Goal: Task Accomplishment & Management: Use online tool/utility

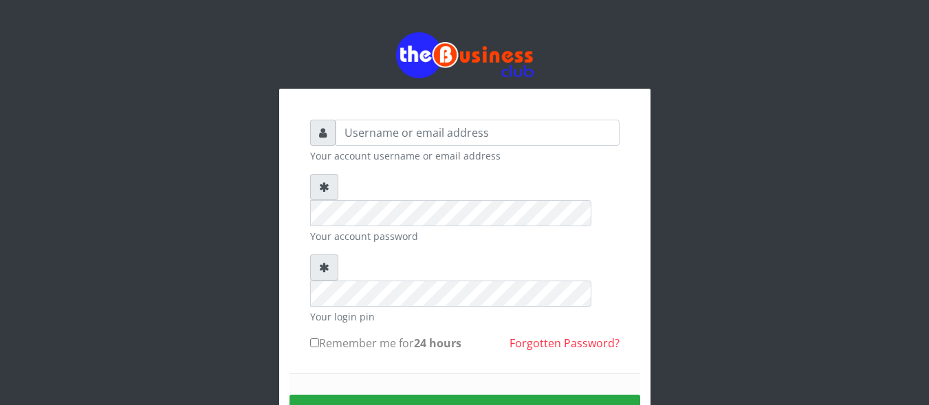
click at [510, 147] on div "Your account username or email address" at bounding box center [465, 141] width 310 height 43
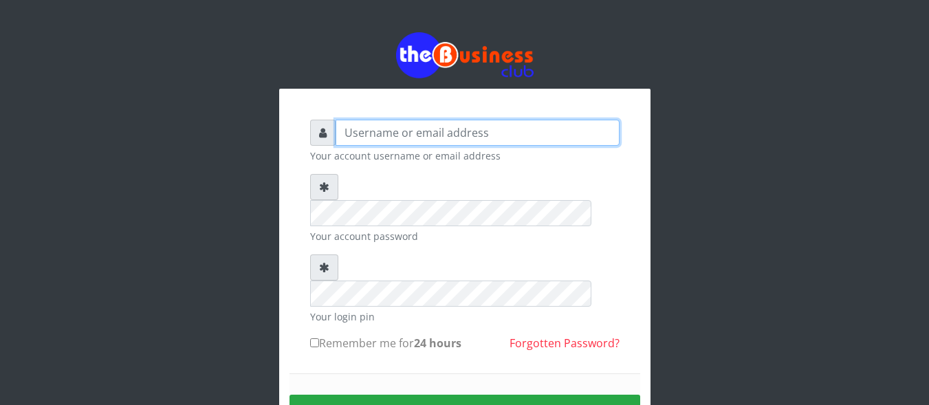
click at [511, 136] on input "text" at bounding box center [478, 133] width 284 height 26
click at [512, 127] on input "text" at bounding box center [478, 133] width 284 height 26
type input "DanBig"
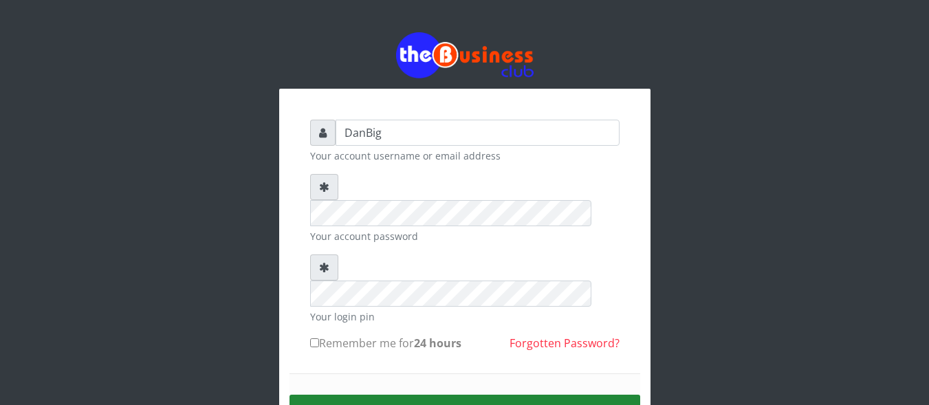
click at [521, 395] on button "Sign in" at bounding box center [465, 412] width 351 height 35
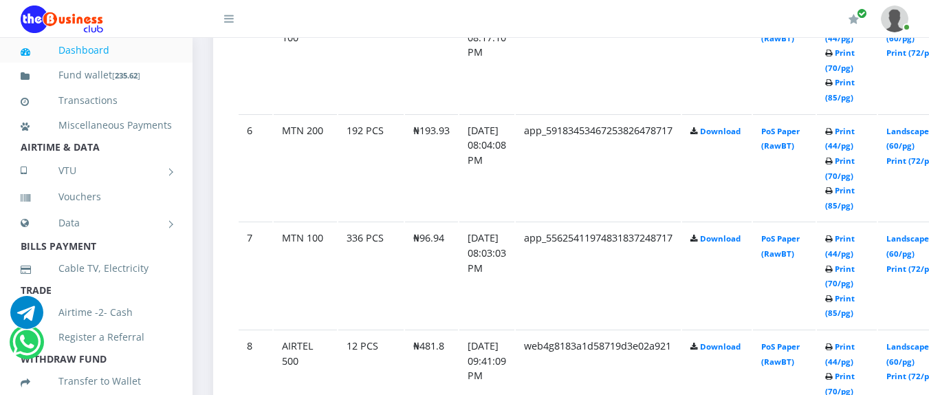
scroll to position [1321, 0]
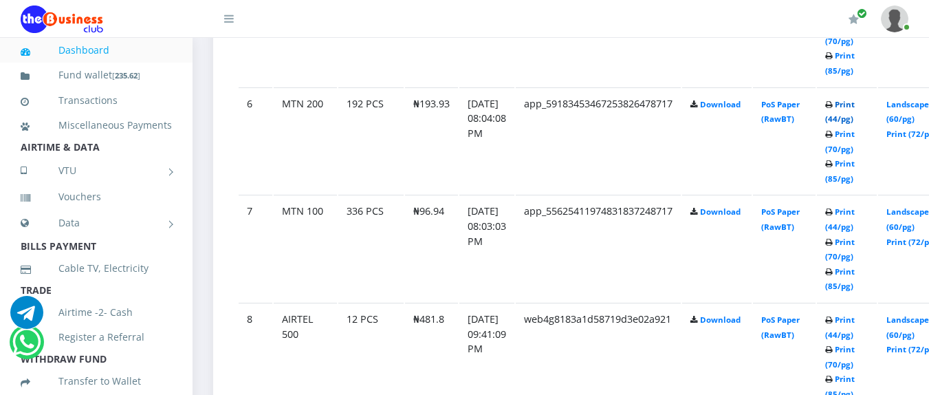
click at [855, 125] on link "Print (44/pg)" at bounding box center [840, 111] width 30 height 25
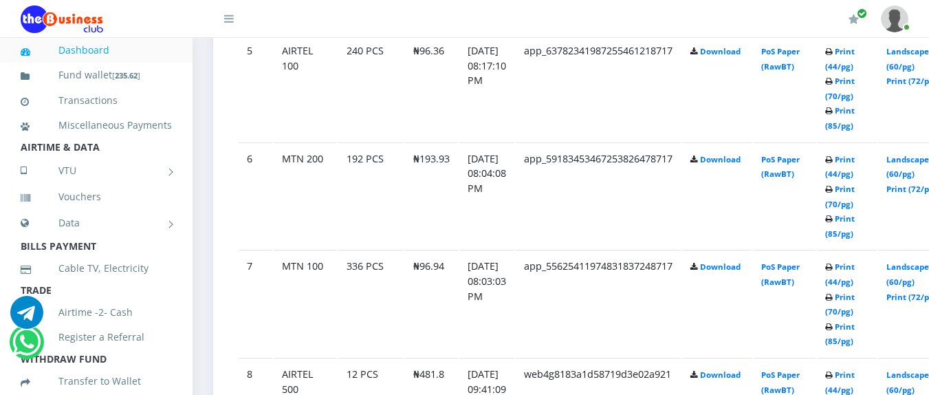
scroll to position [1238, 0]
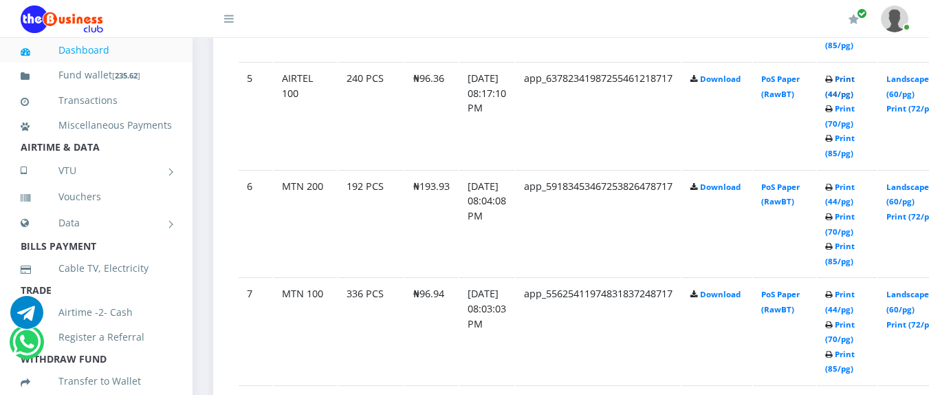
click at [855, 97] on link "Print (44/pg)" at bounding box center [840, 86] width 30 height 25
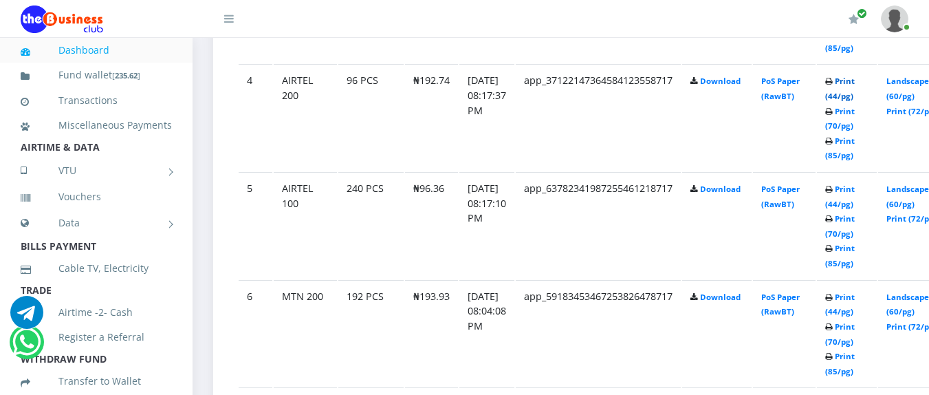
click at [855, 100] on link "Print (44/pg)" at bounding box center [840, 88] width 30 height 25
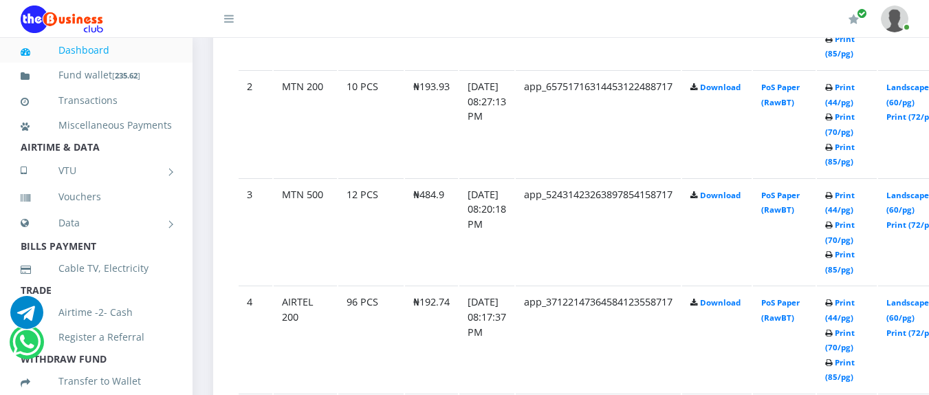
scroll to position [908, 0]
click at [855, 209] on link "Print (44/pg)" at bounding box center [840, 200] width 30 height 25
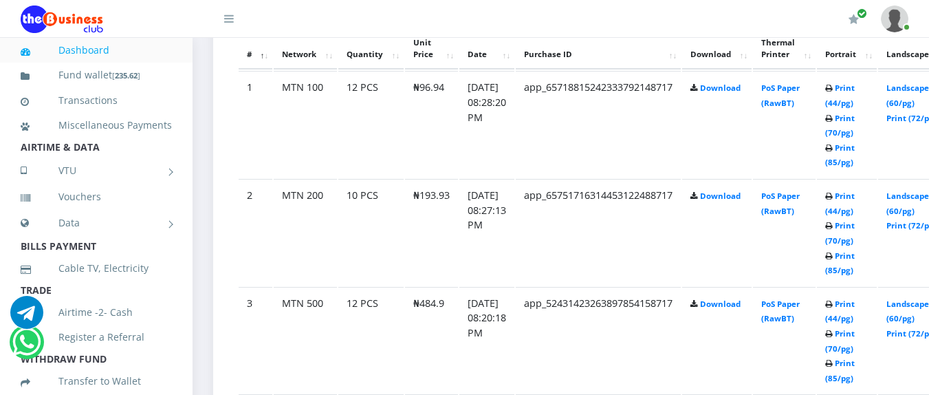
scroll to position [770, 0]
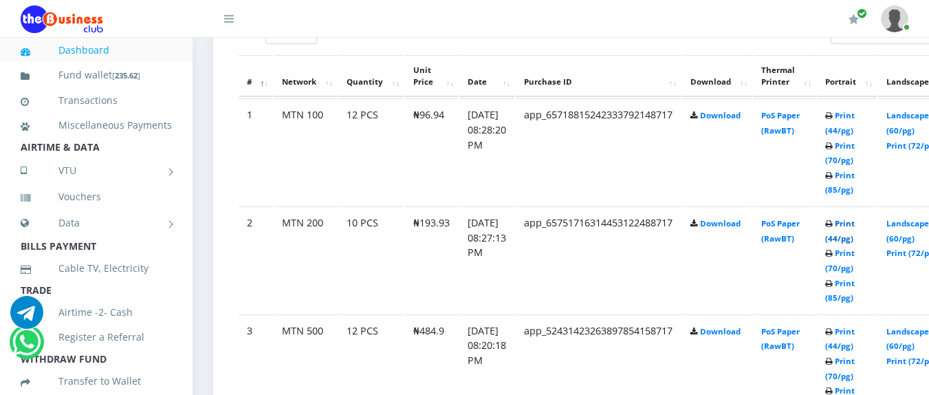
click at [855, 244] on link "Print (44/pg)" at bounding box center [840, 230] width 30 height 25
click at [855, 134] on link "Print (44/pg)" at bounding box center [840, 122] width 30 height 25
